Goal: Task Accomplishment & Management: Manage account settings

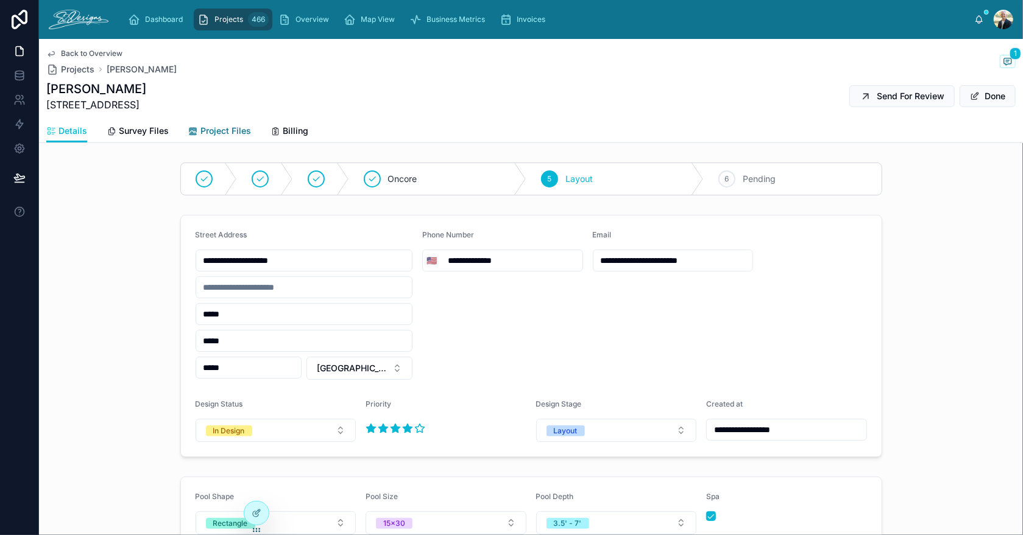
click at [230, 132] on span "Project Files" at bounding box center [225, 131] width 51 height 12
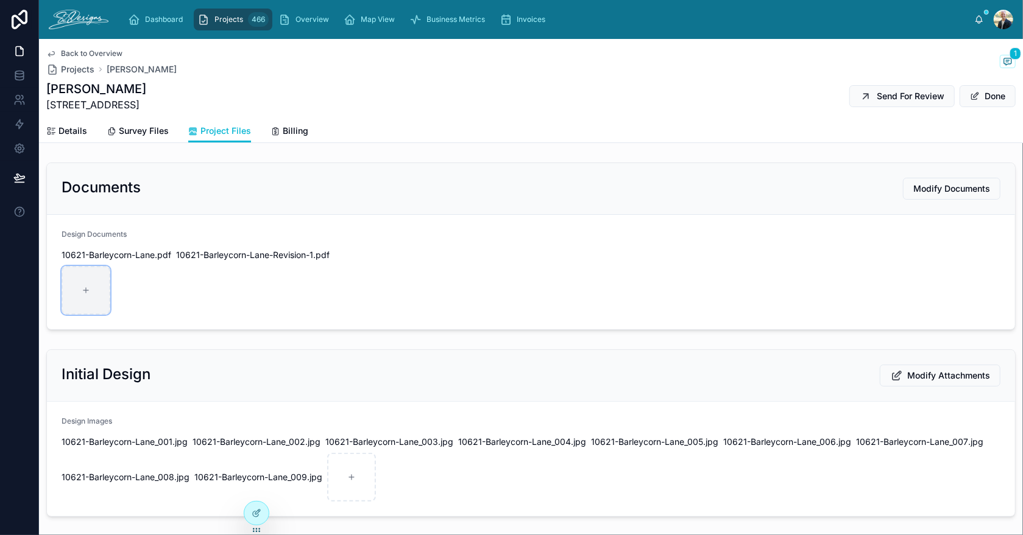
click at [94, 291] on div at bounding box center [86, 290] width 49 height 49
type input "**********"
click at [973, 96] on button "Done" at bounding box center [987, 96] width 56 height 22
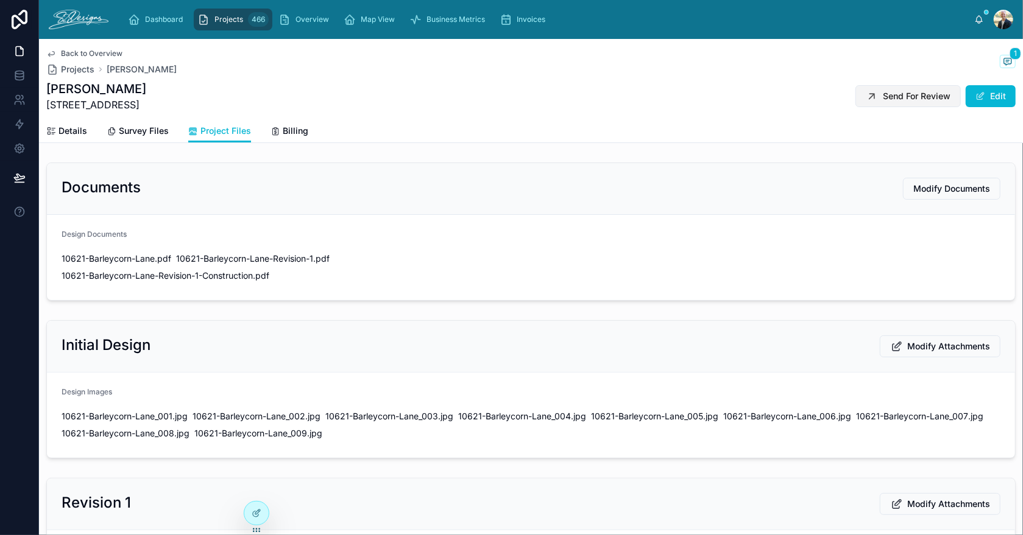
click at [883, 100] on span "Send For Review" at bounding box center [917, 96] width 68 height 12
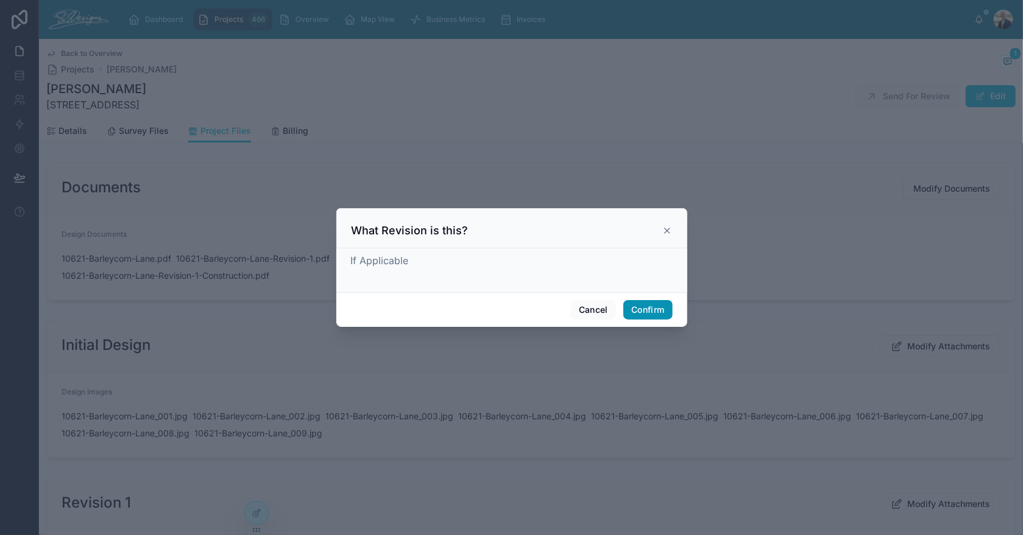
click at [643, 307] on button "Confirm" at bounding box center [647, 309] width 49 height 19
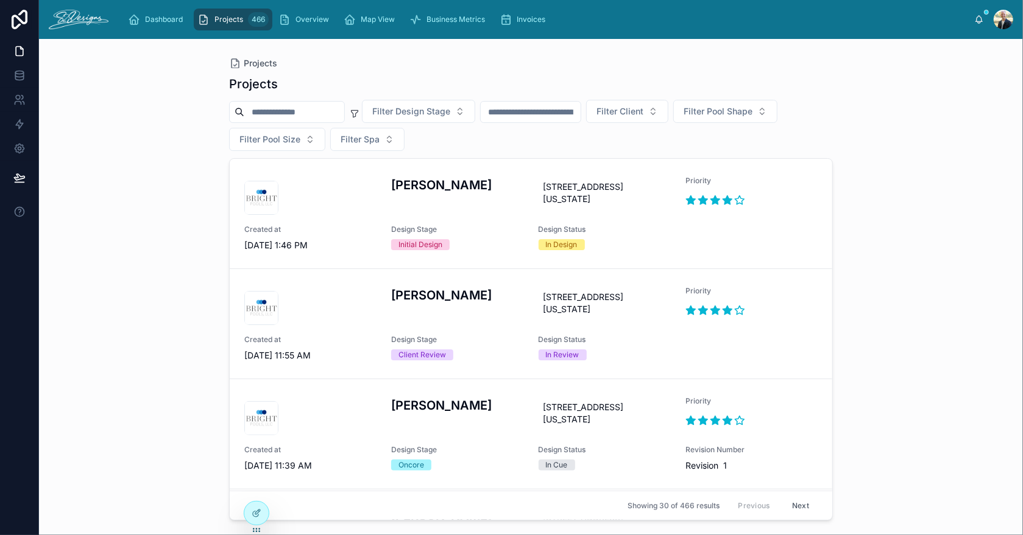
click at [558, 110] on input "text" at bounding box center [531, 112] width 100 height 17
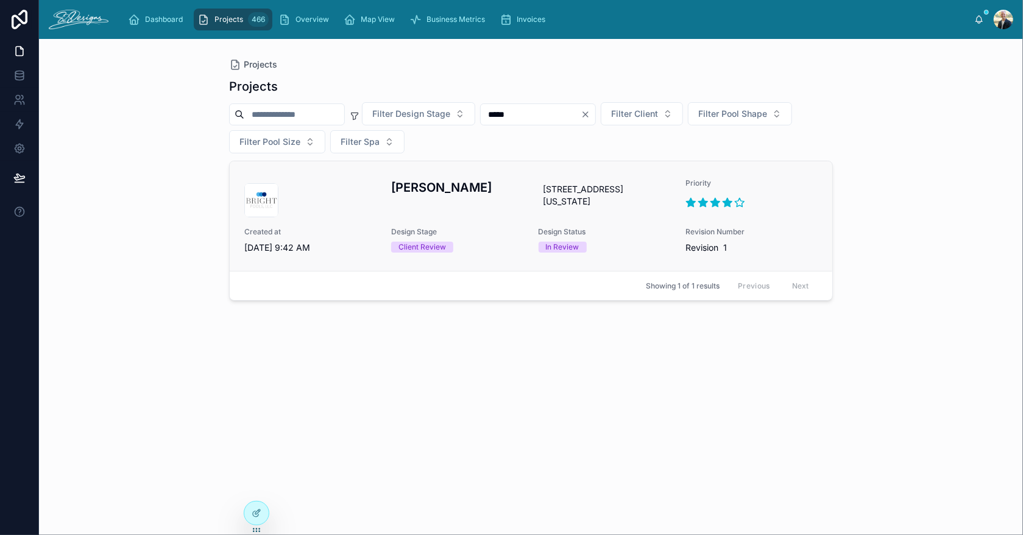
type input "*****"
click at [506, 209] on div "[PERSON_NAME]" at bounding box center [457, 197] width 132 height 39
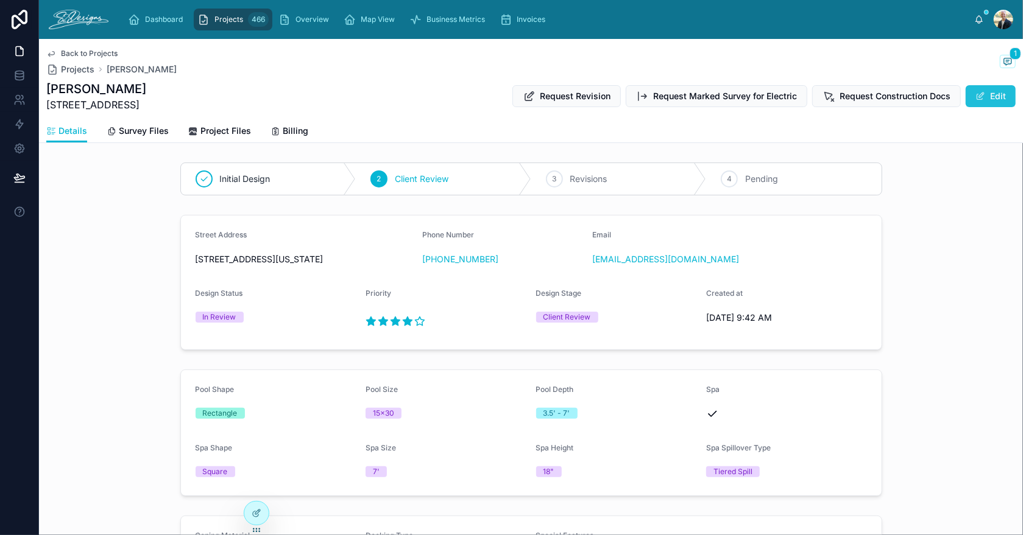
click at [976, 90] on button "Edit" at bounding box center [990, 96] width 50 height 22
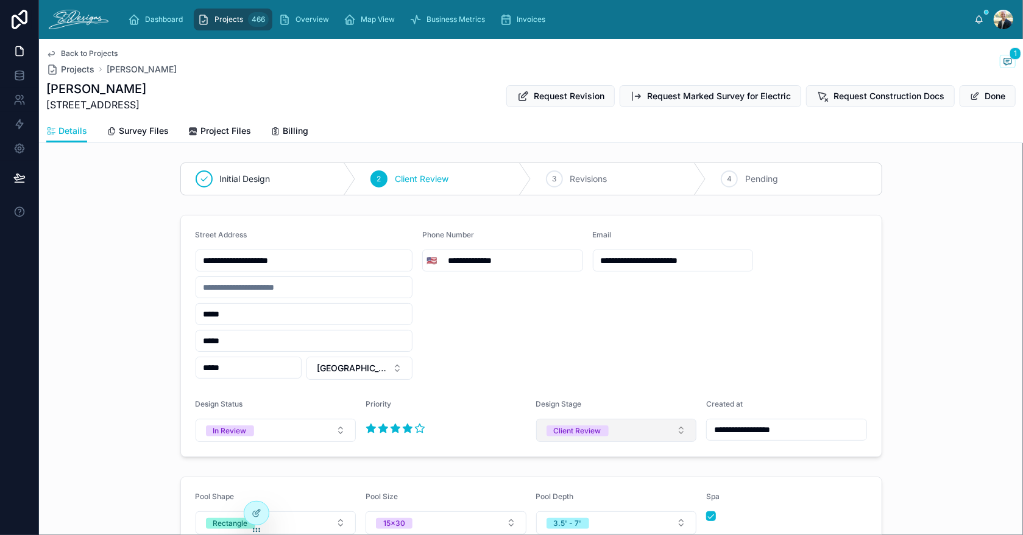
click at [590, 437] on button "Client Review" at bounding box center [616, 430] width 161 height 23
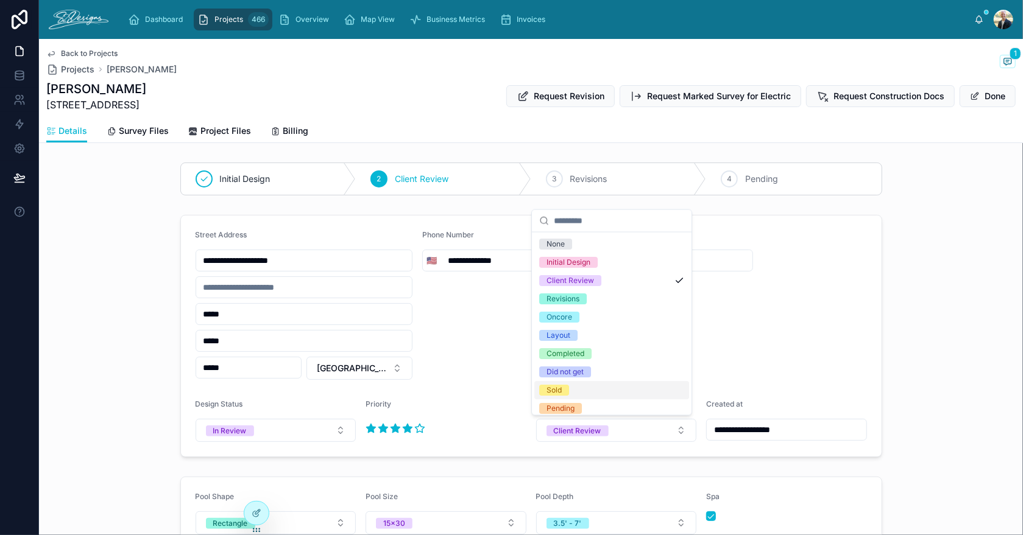
click at [572, 387] on div "Sold" at bounding box center [611, 390] width 155 height 18
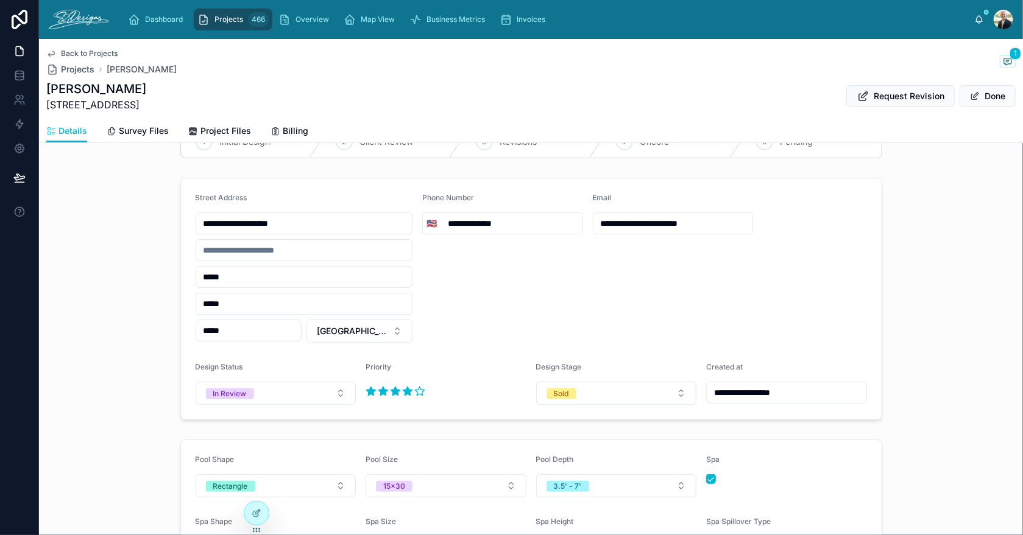
scroll to position [22, 0]
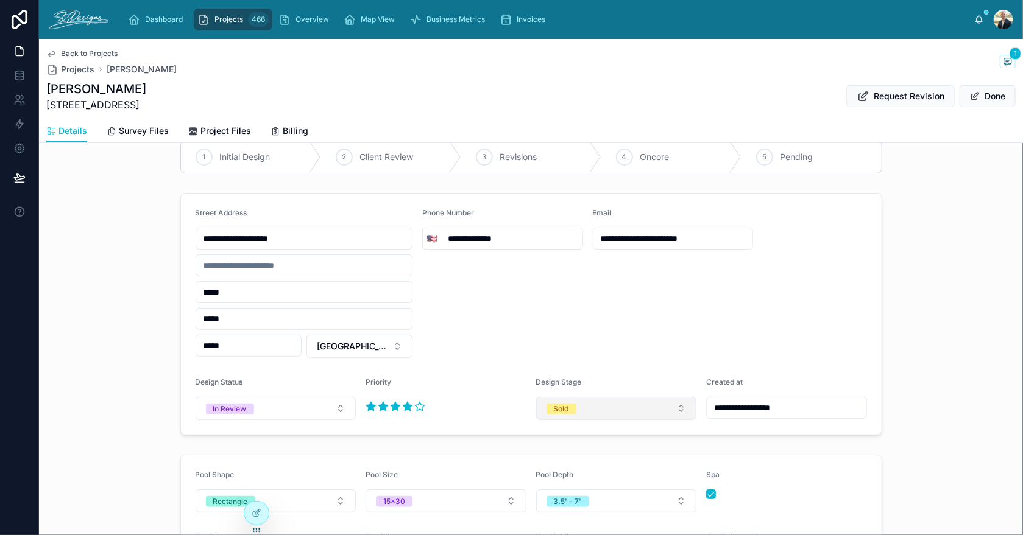
click at [621, 409] on button "Sold" at bounding box center [616, 408] width 161 height 23
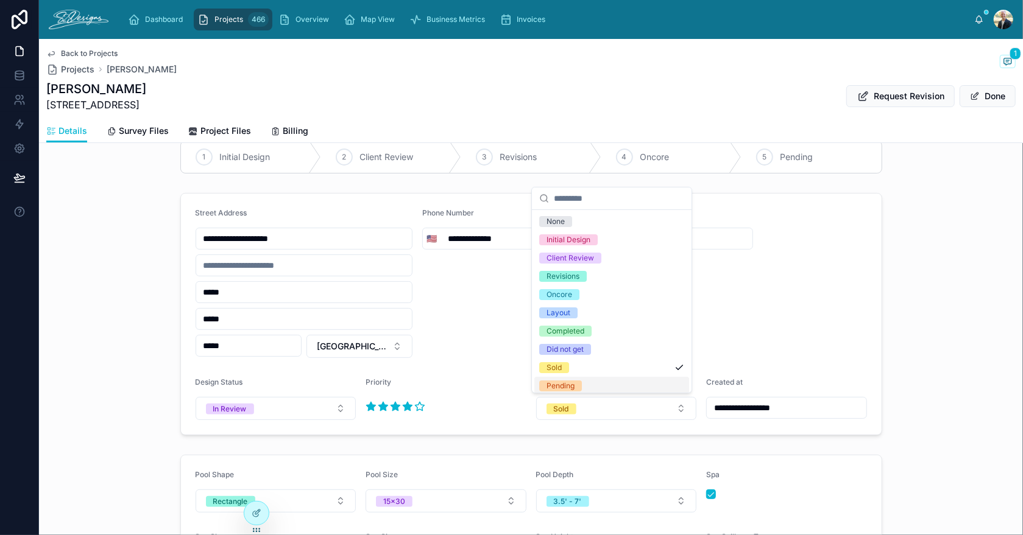
click at [582, 386] on div "Pending" at bounding box center [611, 386] width 155 height 18
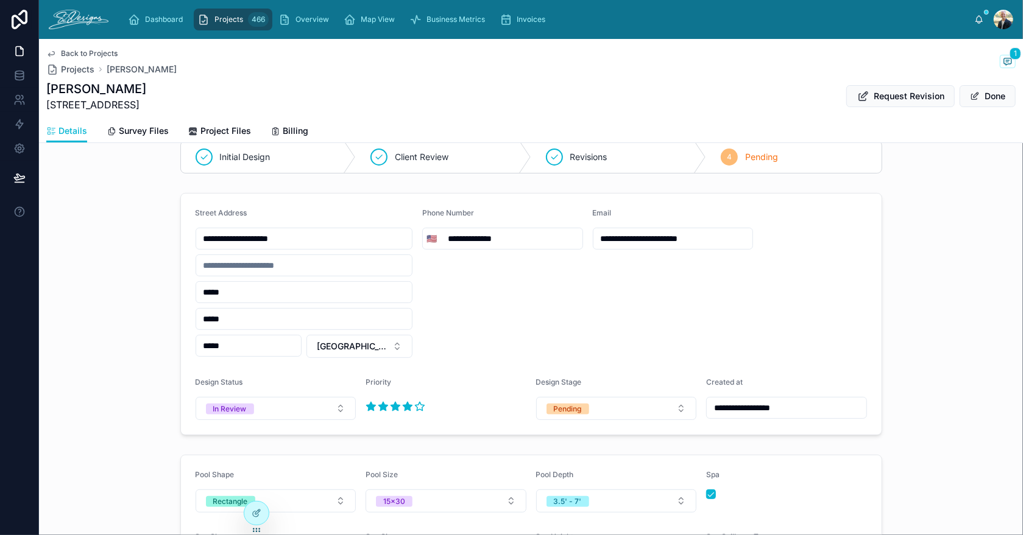
click at [912, 368] on div "**********" at bounding box center [531, 314] width 984 height 252
click at [978, 96] on button "Done" at bounding box center [987, 96] width 56 height 22
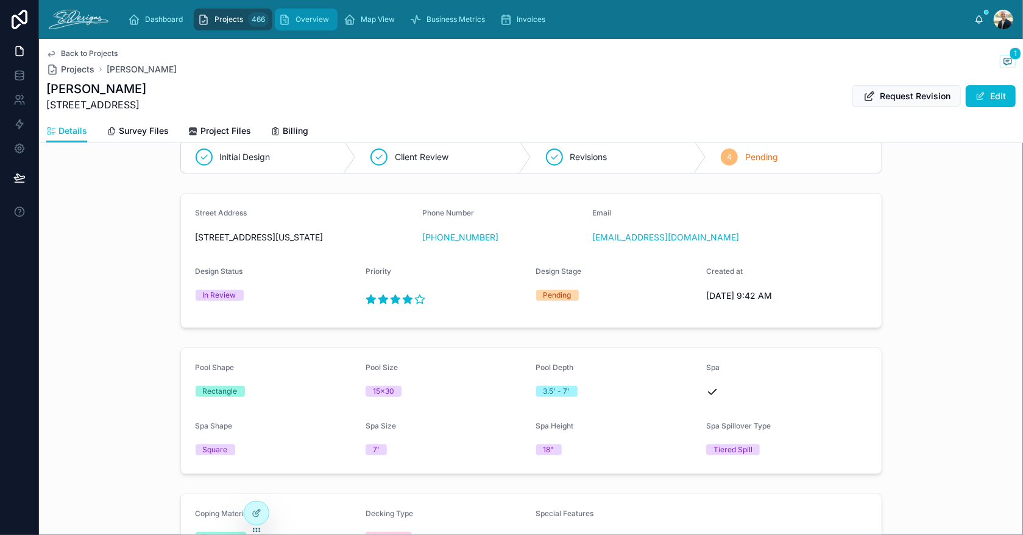
click at [313, 23] on span "Overview" at bounding box center [311, 20] width 33 height 10
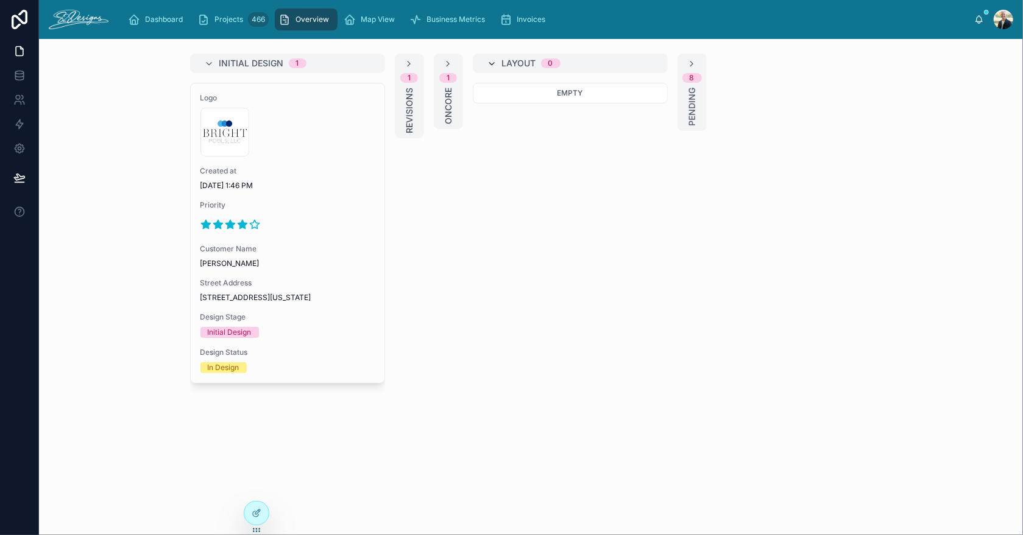
click at [489, 63] on icon at bounding box center [492, 64] width 10 height 10
click at [450, 108] on span "Oncore" at bounding box center [448, 106] width 12 height 37
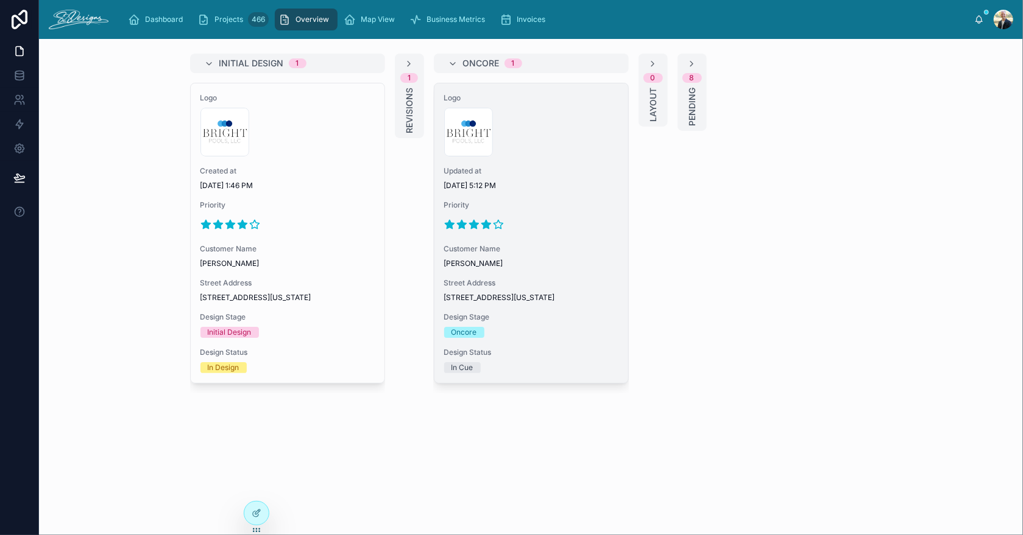
click at [569, 187] on span "[DATE] 5:12 PM" at bounding box center [531, 186] width 174 height 10
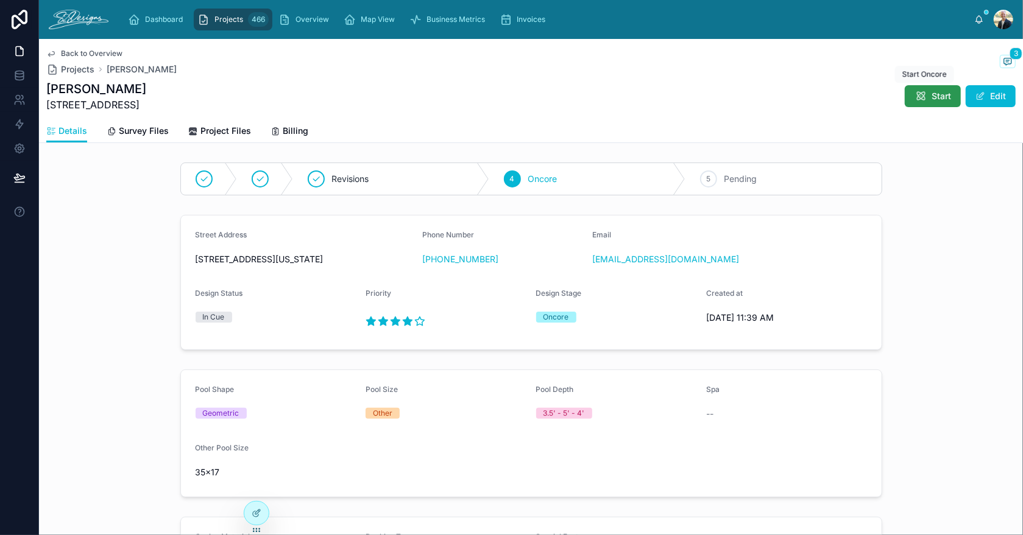
click at [904, 93] on button "Start" at bounding box center [932, 96] width 56 height 22
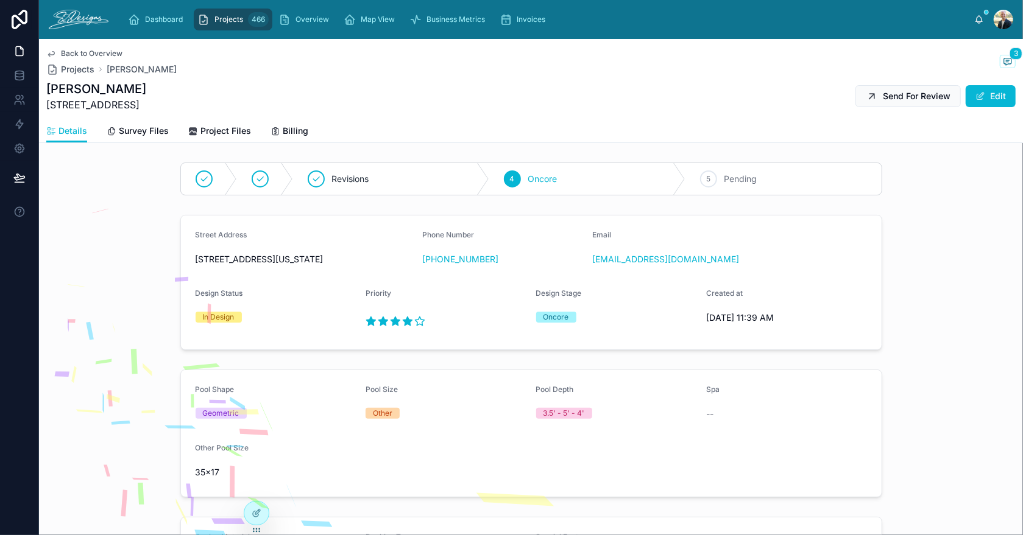
drag, startPoint x: 46, startPoint y: 105, endPoint x: 156, endPoint y: 105, distance: 110.2
click at [156, 105] on div "[PERSON_NAME] [DATE][GEOGRAPHIC_DATA] Send For Review Edit" at bounding box center [530, 96] width 969 height 32
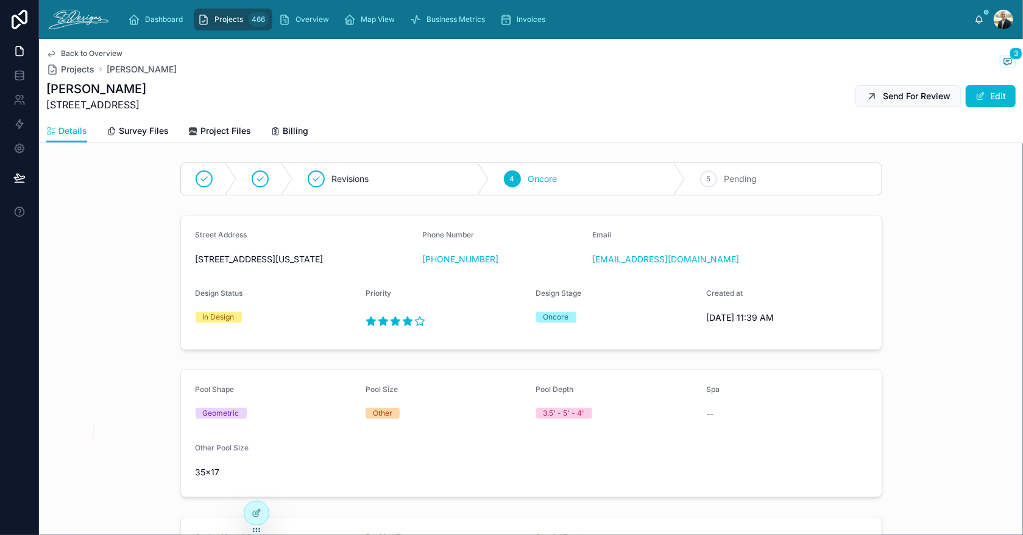
copy span "[STREET_ADDRESS]"
click at [1003, 59] on icon at bounding box center [1008, 62] width 10 height 10
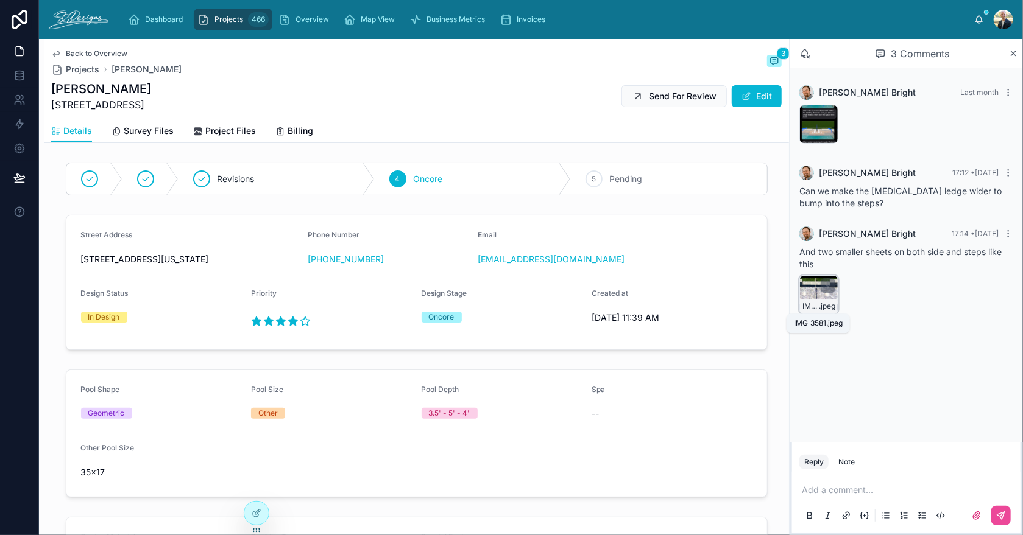
click at [807, 301] on span "IMG_3581" at bounding box center [810, 306] width 16 height 10
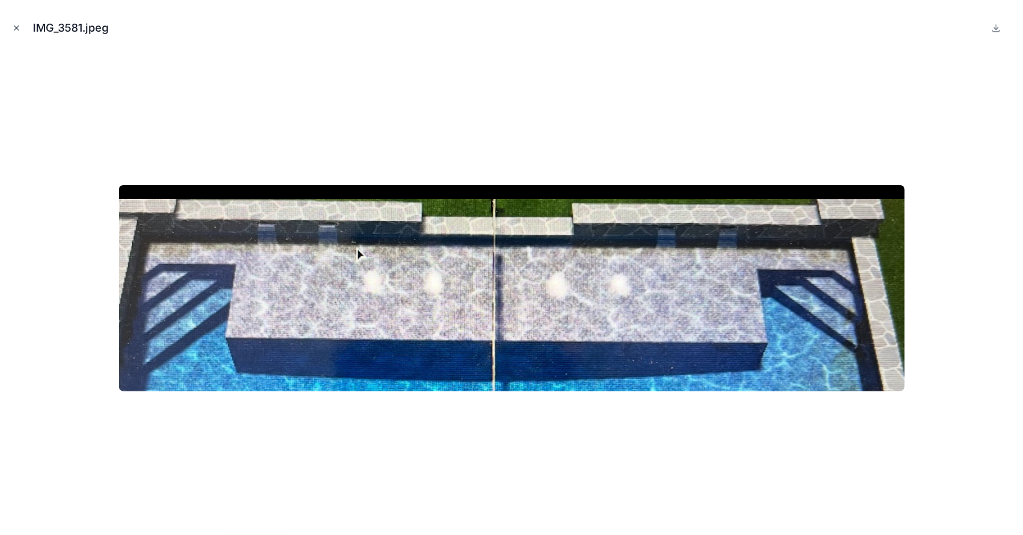
click at [16, 28] on icon "Close modal" at bounding box center [17, 28] width 4 height 4
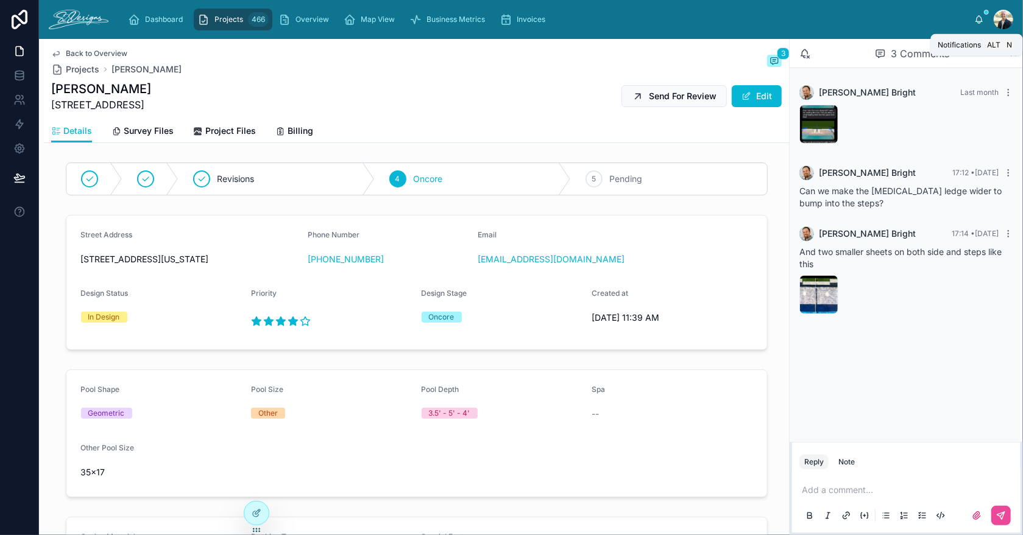
click at [981, 19] on icon at bounding box center [979, 20] width 10 height 10
